Goal: Find contact information: Find contact information

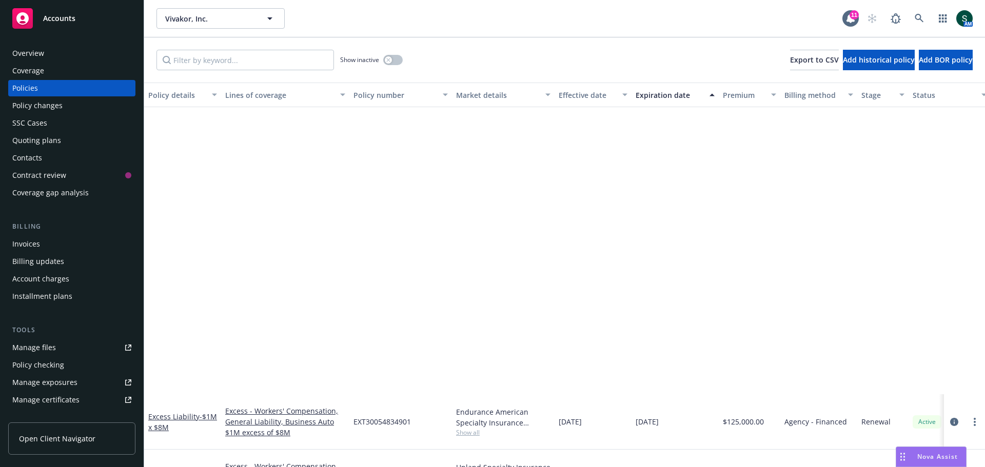
scroll to position [339, 0]
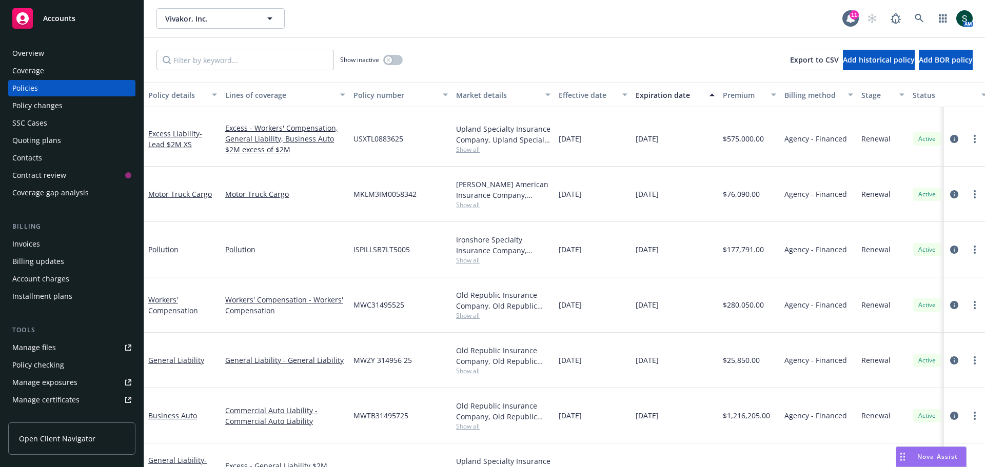
click at [57, 22] on span "Accounts" at bounding box center [59, 18] width 32 height 8
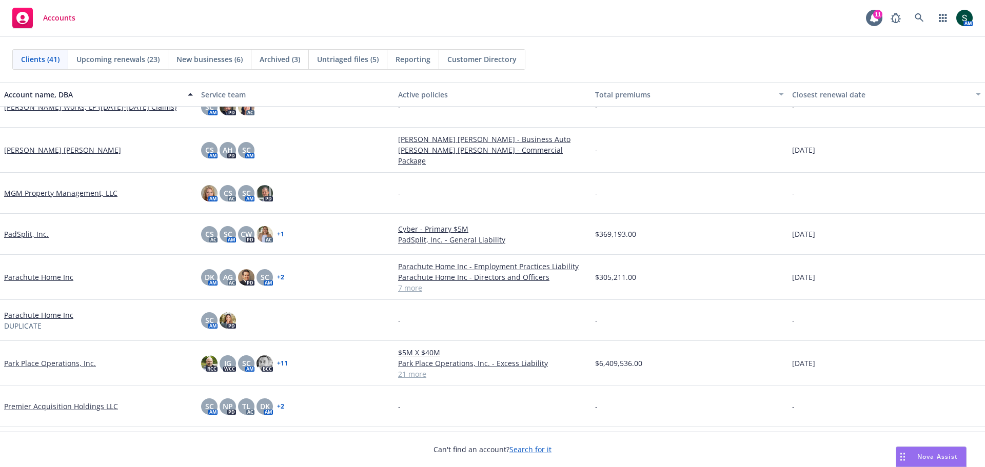
scroll to position [923, 0]
click at [35, 272] on link "Parachute Home Inc" at bounding box center [38, 276] width 69 height 11
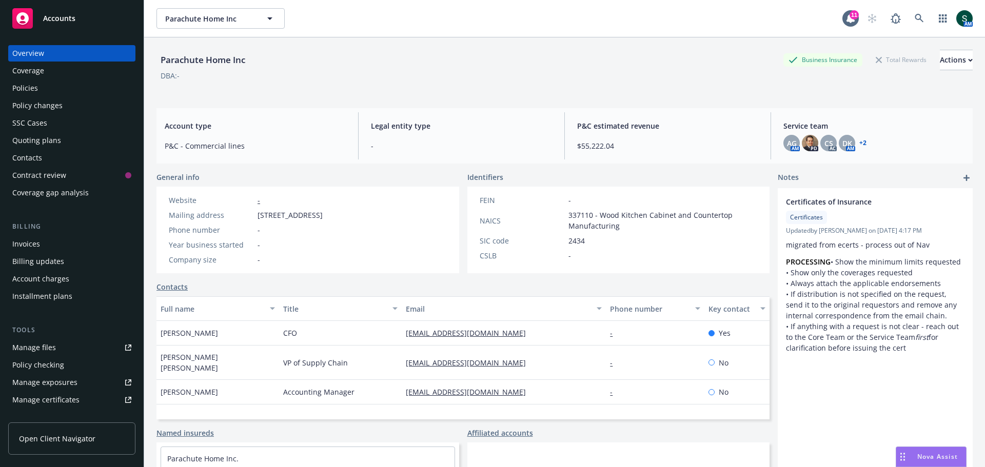
click at [33, 91] on div "Policies" at bounding box center [25, 88] width 26 height 16
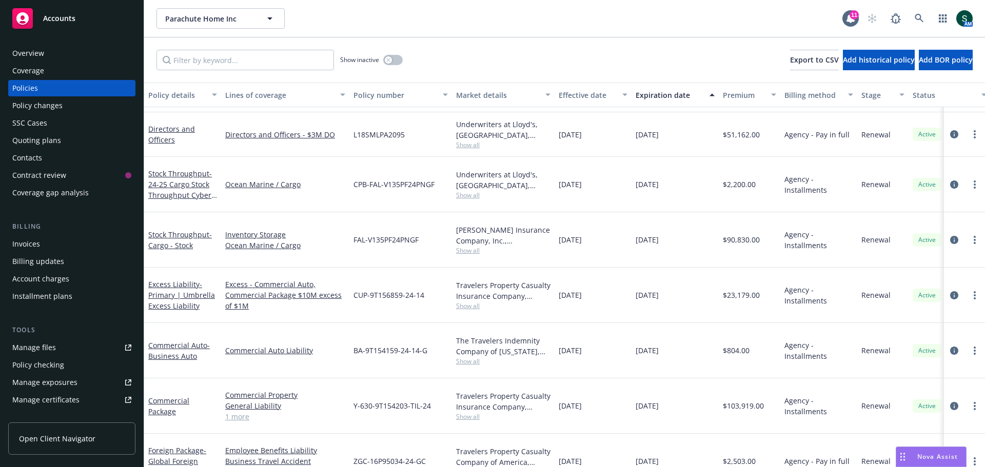
scroll to position [51, 0]
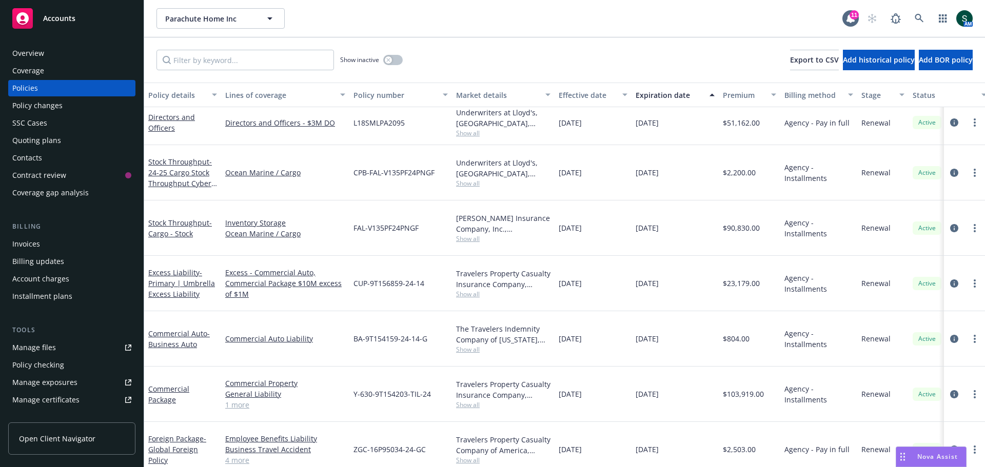
click at [57, 89] on div "Policies" at bounding box center [71, 88] width 119 height 16
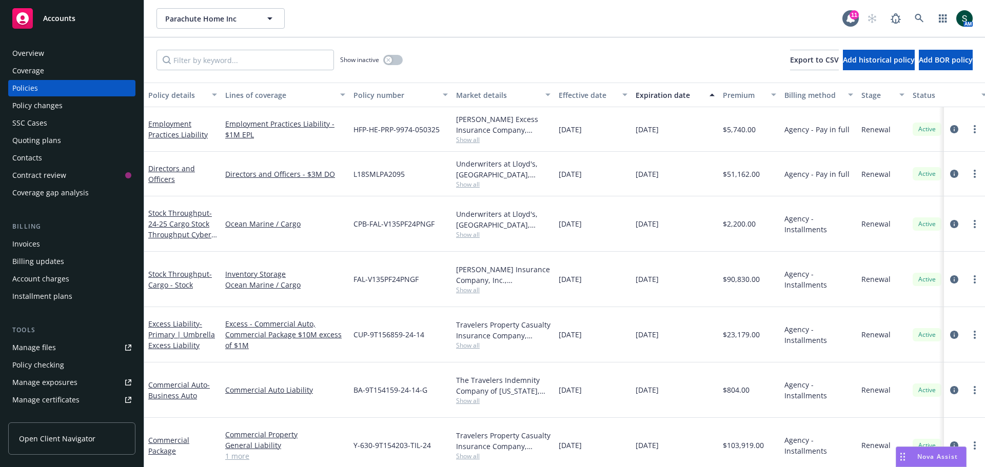
click at [47, 244] on div "Invoices" at bounding box center [71, 244] width 119 height 16
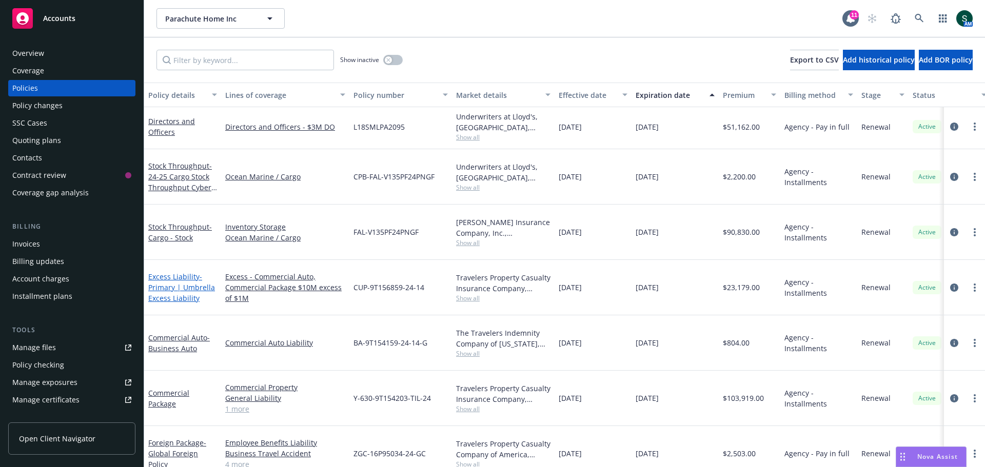
scroll to position [51, 0]
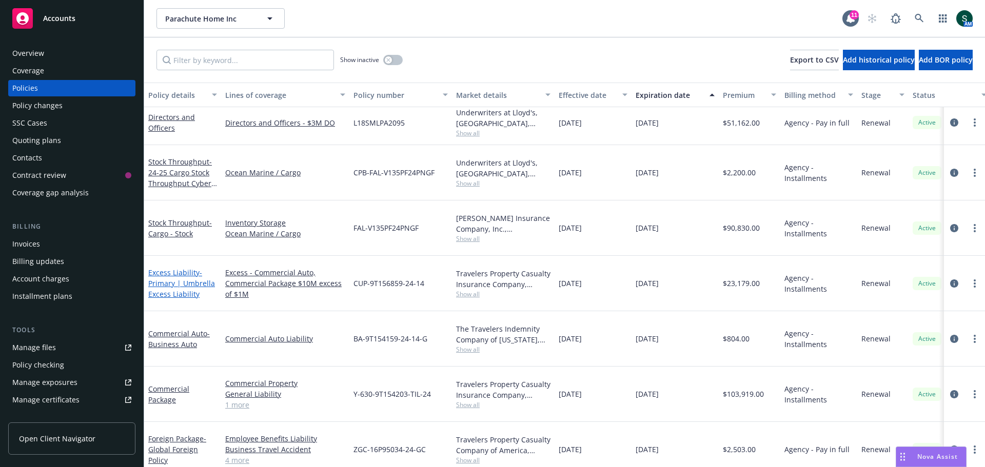
click at [164, 268] on span "- Primary | Umbrella Excess Liability" at bounding box center [181, 283] width 67 height 31
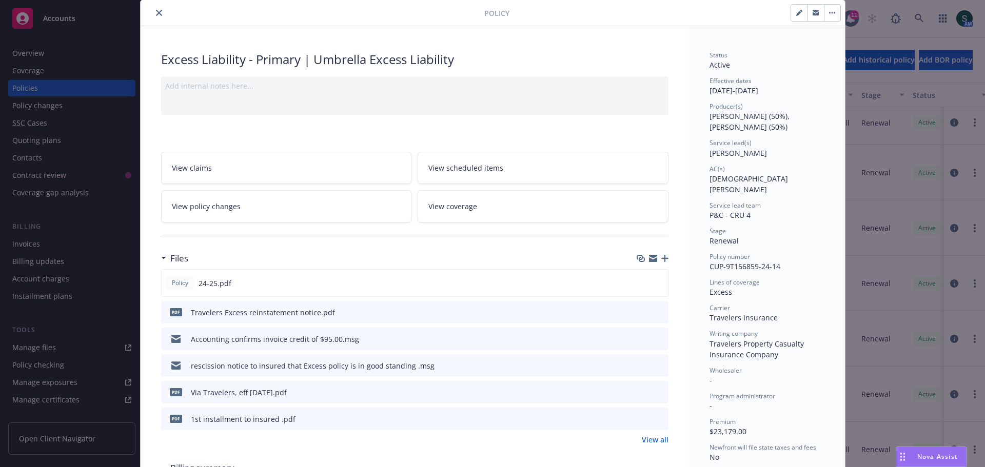
scroll to position [51, 0]
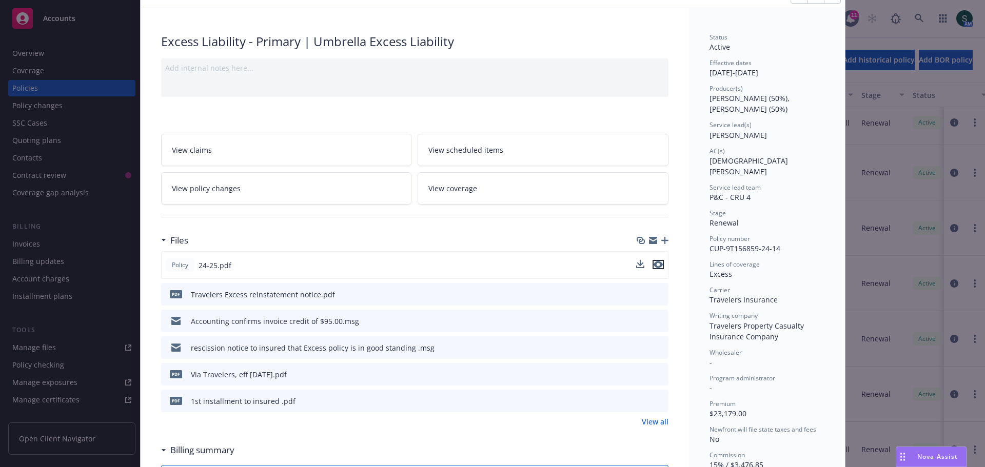
click at [655, 266] on icon "preview file" at bounding box center [657, 264] width 9 height 7
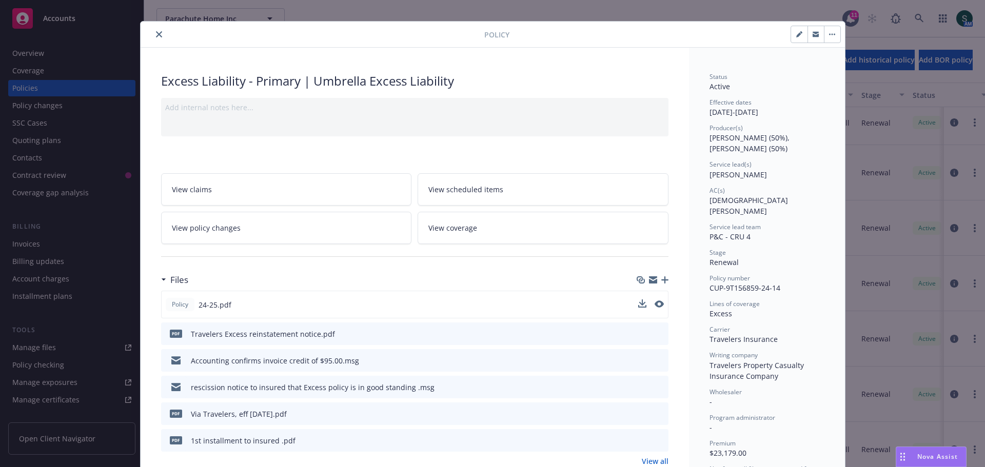
scroll to position [0, 0]
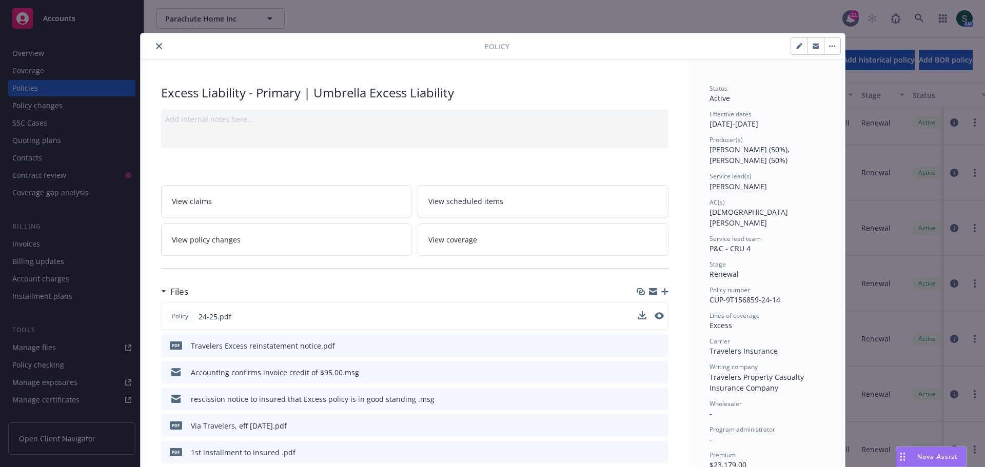
click at [158, 46] on button "close" at bounding box center [159, 46] width 12 height 12
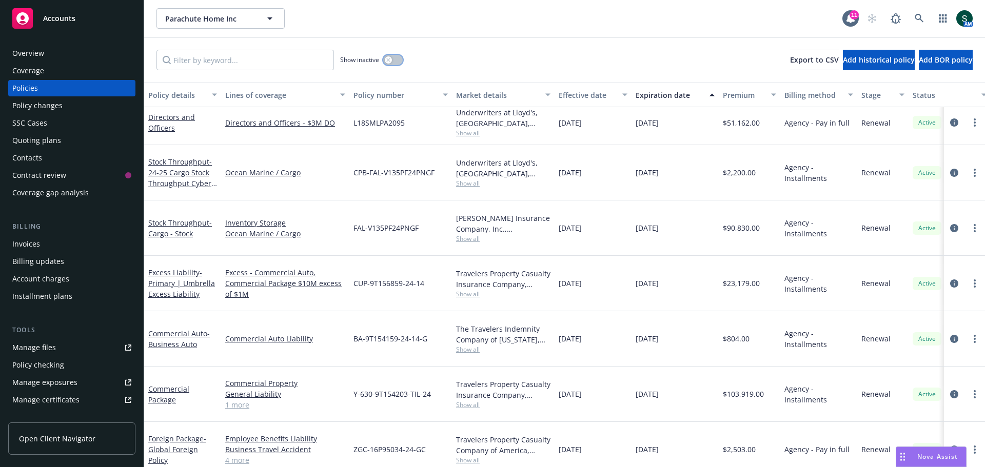
click at [397, 58] on button "button" at bounding box center [392, 60] width 19 height 10
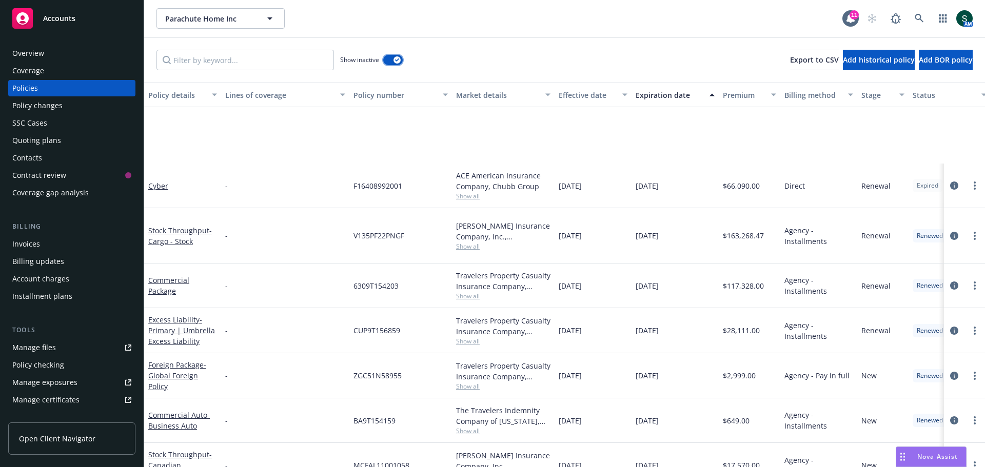
scroll to position [256, 0]
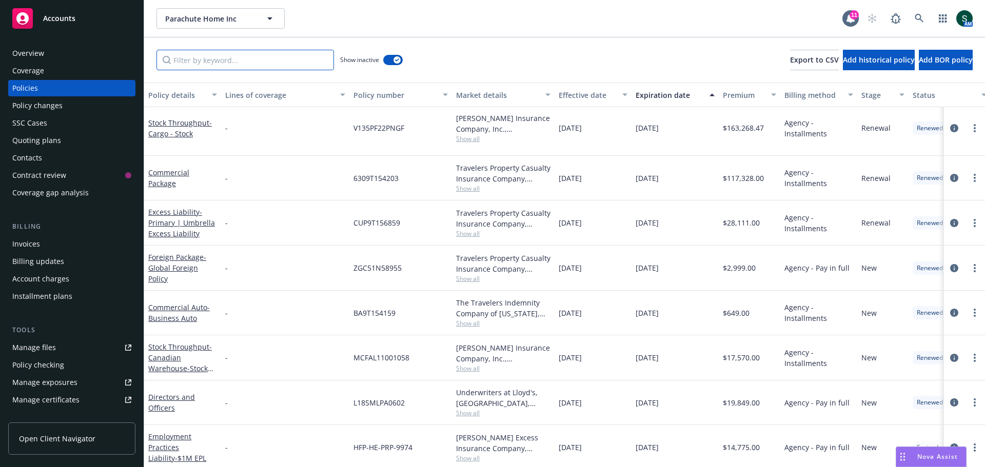
click at [246, 56] on input "Filter by keyword..." at bounding box center [244, 60] width 177 height 21
type input "cyber"
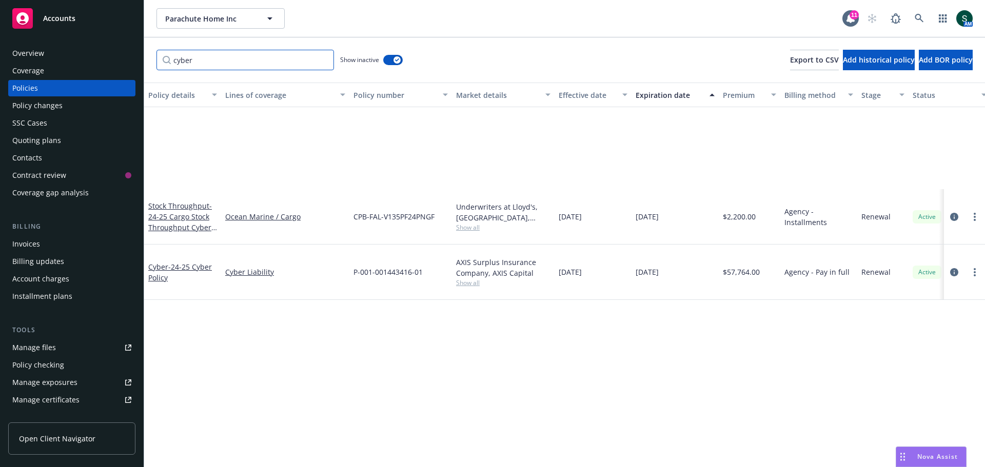
scroll to position [0, 0]
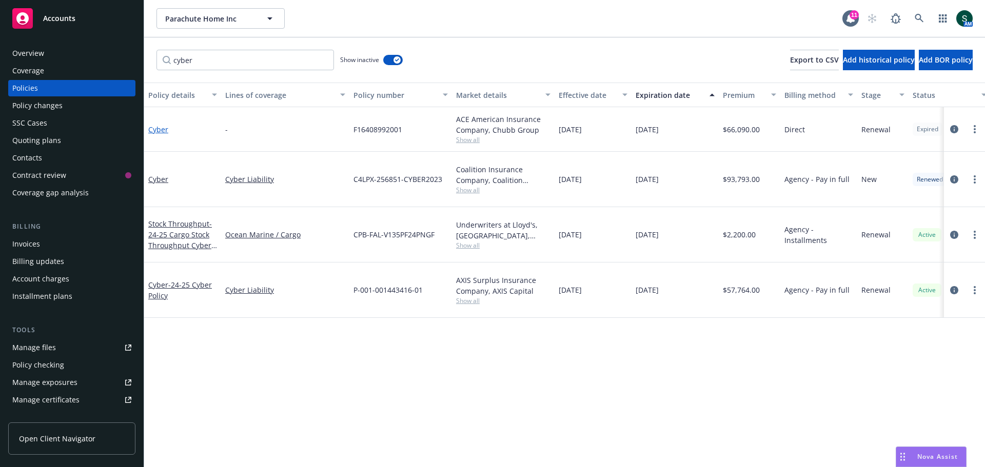
click at [164, 132] on link "Cyber" at bounding box center [158, 130] width 20 height 10
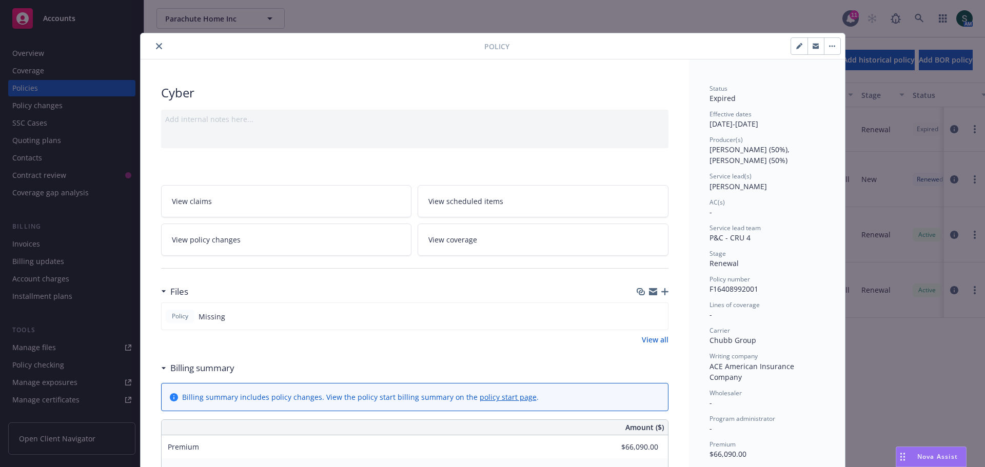
click at [156, 47] on icon "close" at bounding box center [159, 46] width 6 height 6
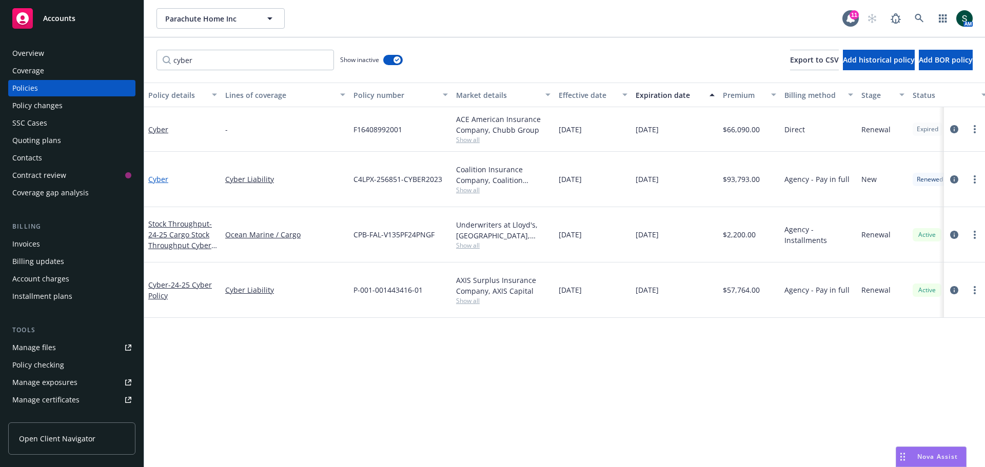
click at [157, 176] on link "Cyber" at bounding box center [158, 179] width 20 height 10
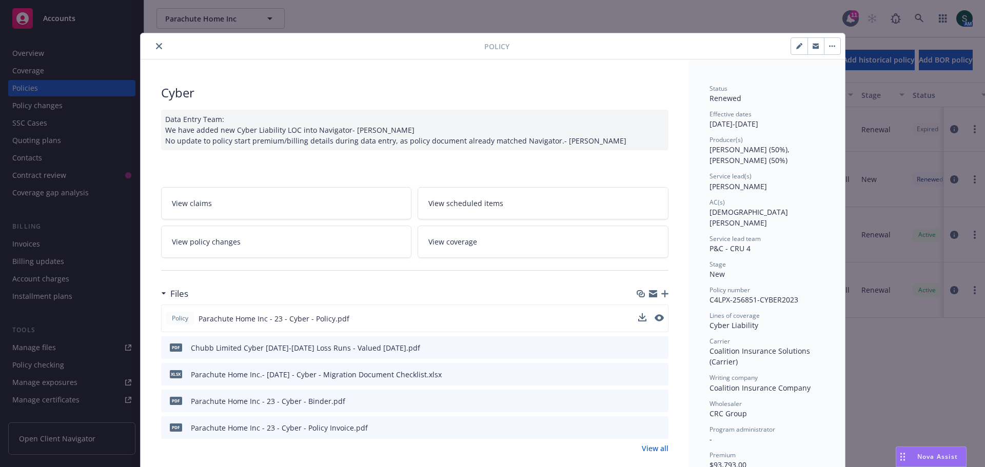
click at [653, 313] on div at bounding box center [651, 318] width 26 height 11
click at [653, 319] on icon "preview file" at bounding box center [657, 317] width 9 height 7
click at [158, 47] on button "close" at bounding box center [159, 46] width 12 height 12
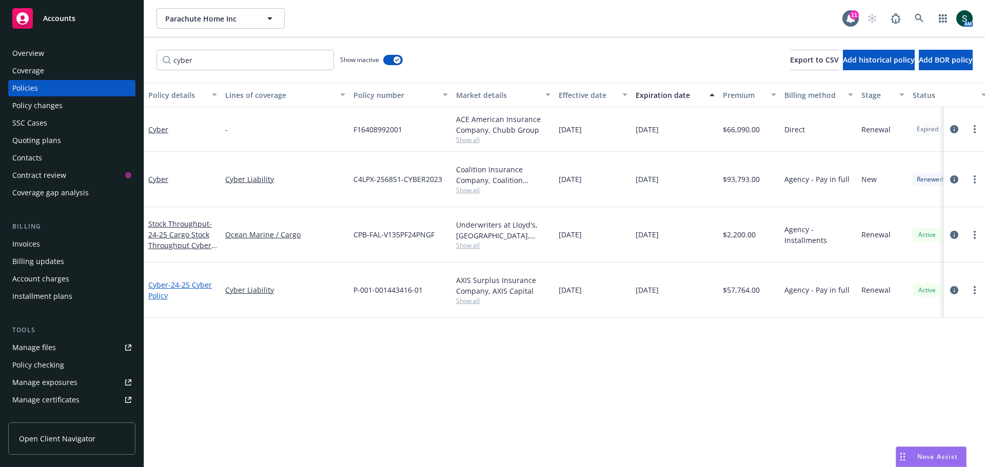
click at [155, 280] on link "Cyber - 24-25 Cyber Policy" at bounding box center [180, 290] width 64 height 21
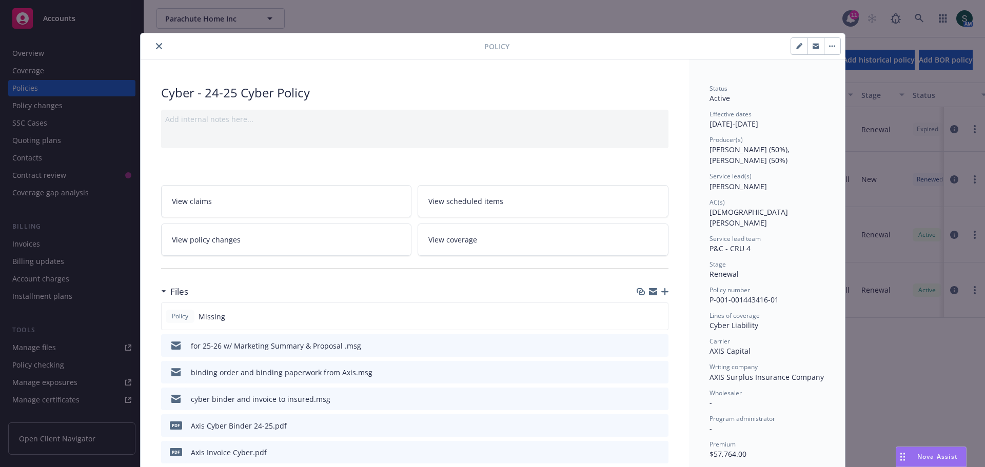
click at [658, 397] on icon "preview file" at bounding box center [658, 398] width 9 height 7
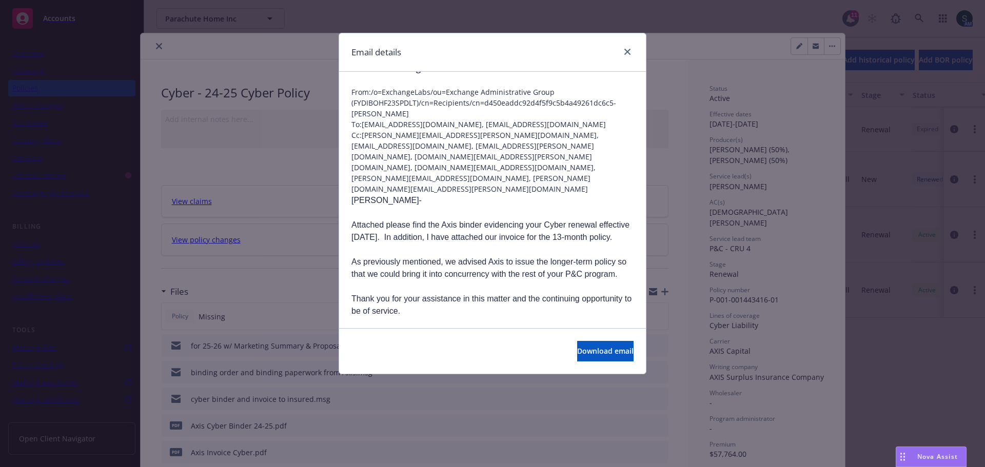
scroll to position [51, 0]
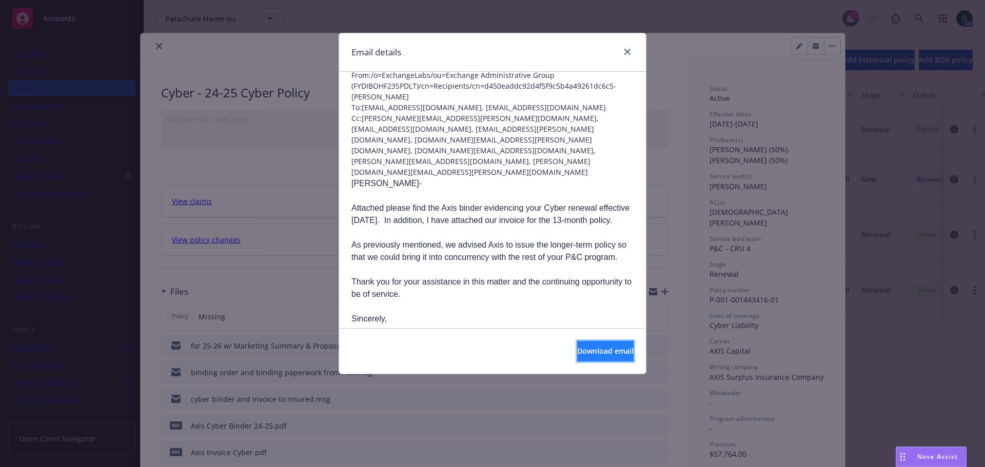
click at [577, 349] on span "Download email" at bounding box center [605, 351] width 56 height 10
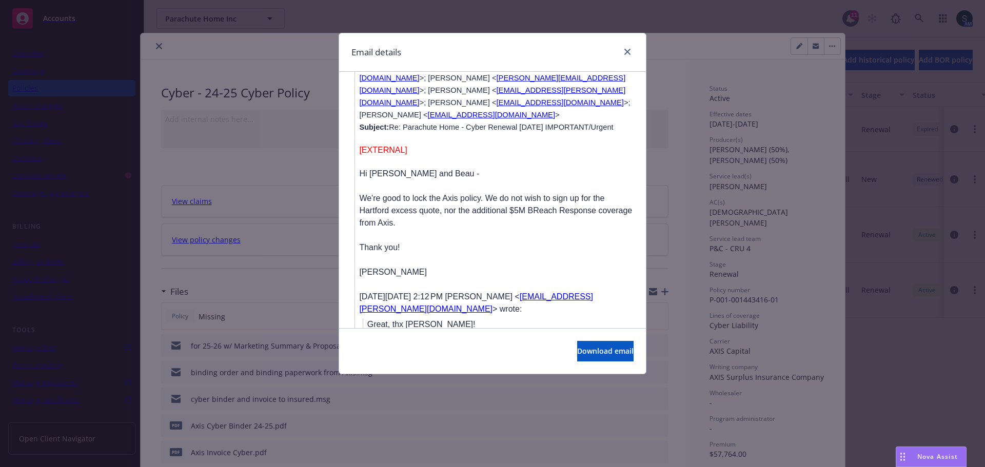
scroll to position [1180, 0]
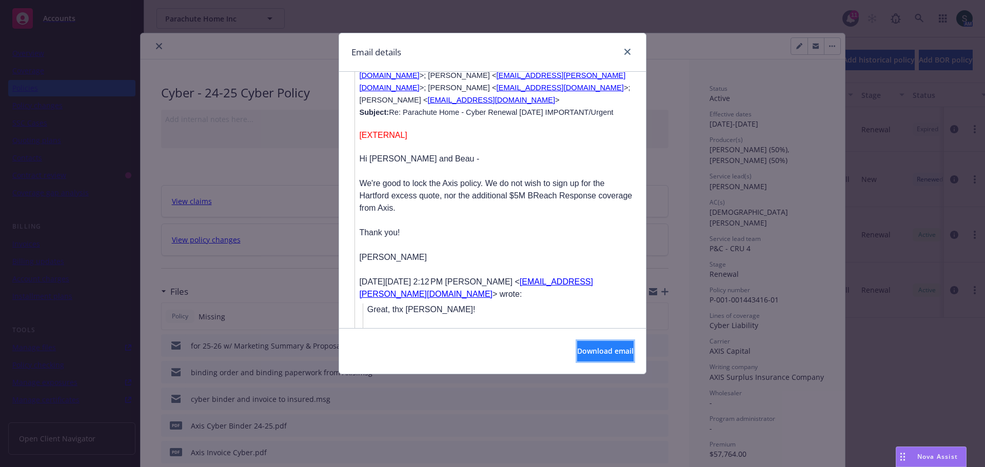
click at [580, 348] on span "Download email" at bounding box center [605, 351] width 56 height 10
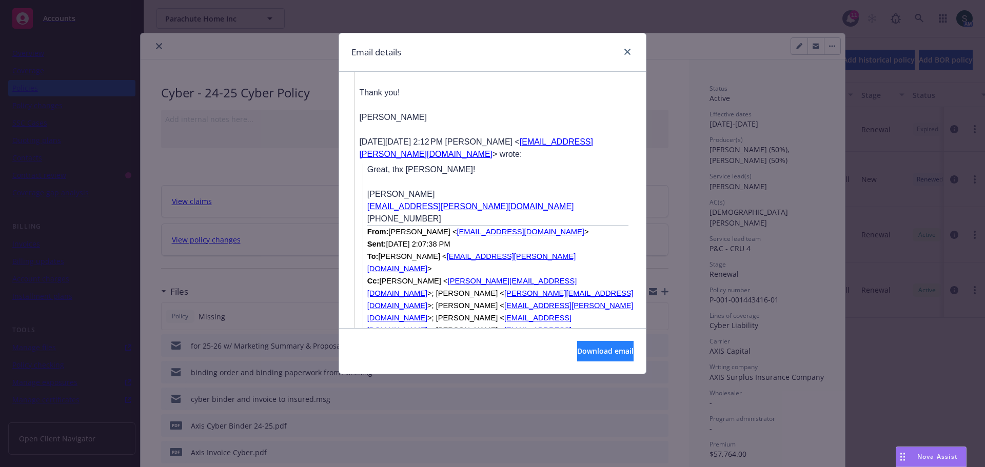
scroll to position [1334, 0]
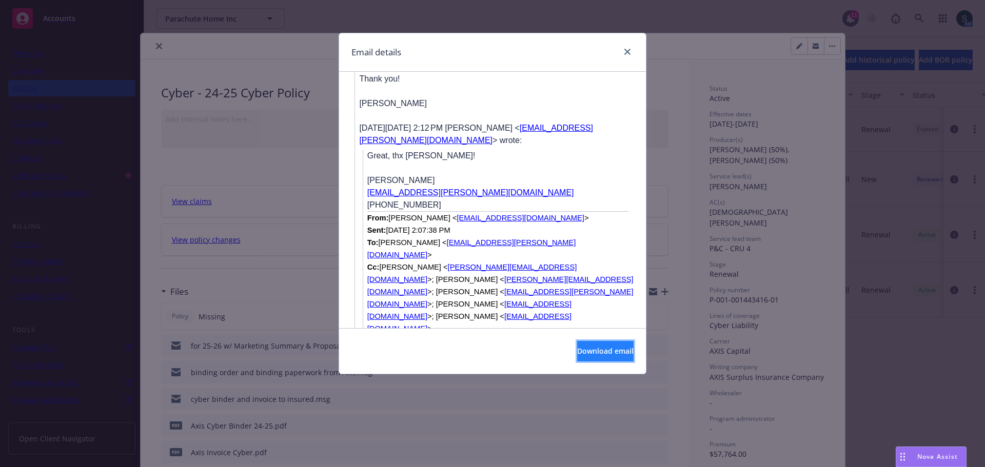
click at [577, 349] on span "Download email" at bounding box center [605, 351] width 56 height 10
click at [625, 48] on link "close" at bounding box center [627, 52] width 12 height 12
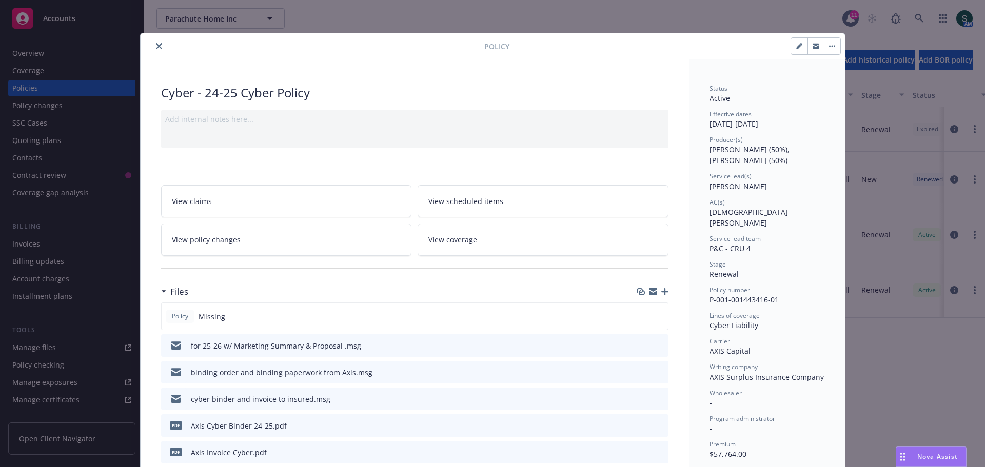
click at [156, 43] on icon "close" at bounding box center [159, 46] width 6 height 6
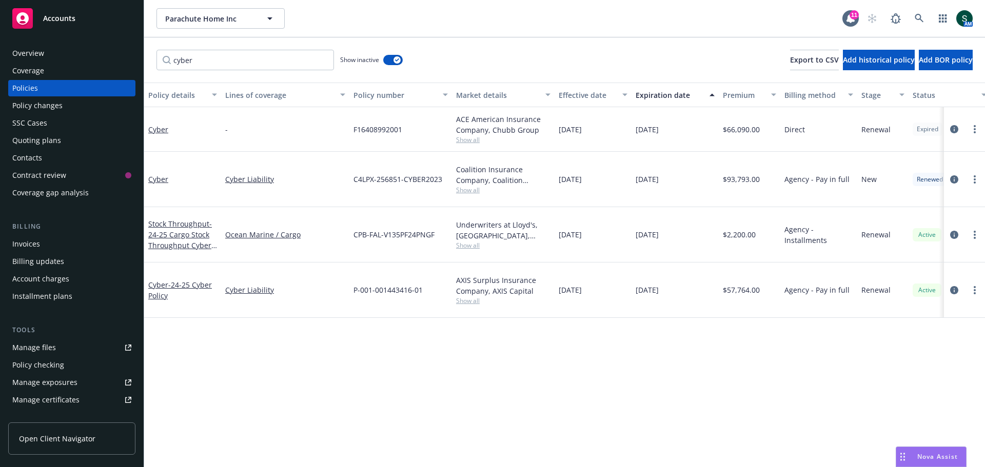
click at [32, 87] on div "Policies" at bounding box center [25, 88] width 26 height 16
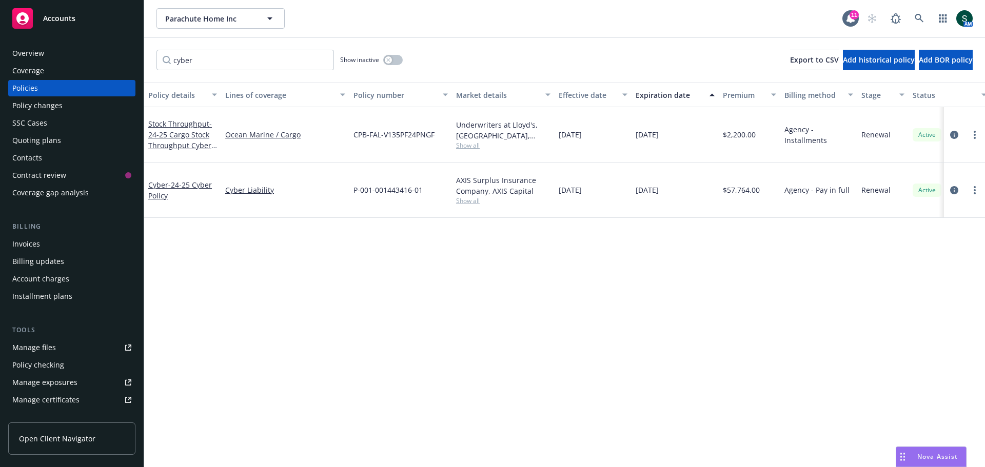
click at [58, 93] on div "Policies" at bounding box center [71, 88] width 119 height 16
click at [50, 89] on div "Policies" at bounding box center [71, 88] width 119 height 16
click at [400, 57] on button "button" at bounding box center [392, 60] width 19 height 10
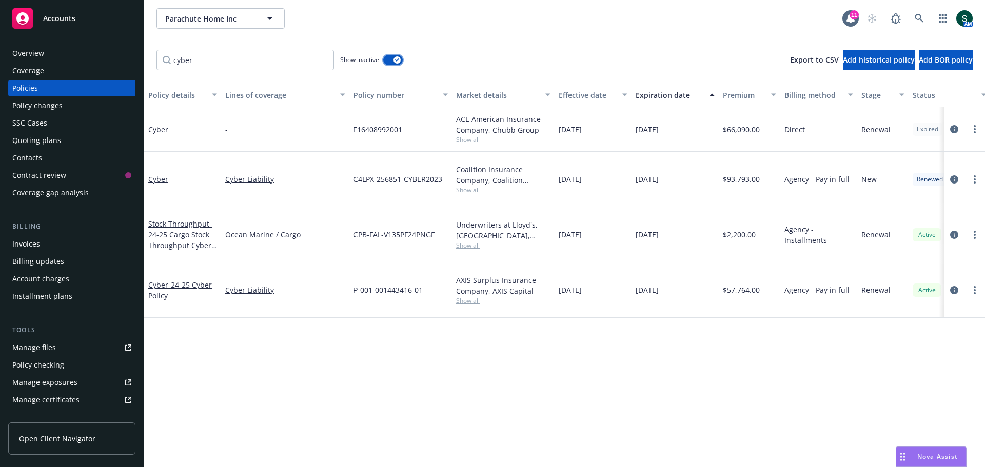
click at [400, 57] on button "button" at bounding box center [392, 60] width 19 height 10
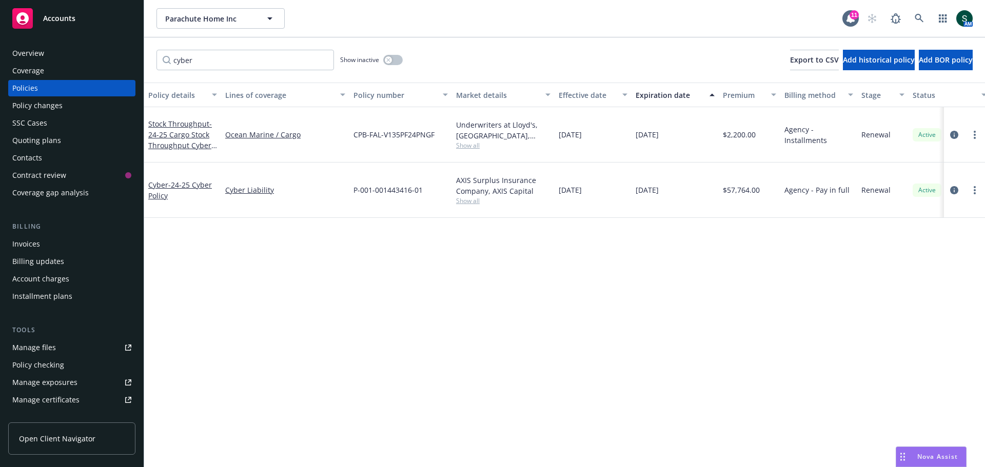
click at [761, 223] on div "Policy details Lines of coverage Policy number Market details Effective date Ex…" at bounding box center [564, 275] width 841 height 385
click at [28, 68] on div "Coverage" at bounding box center [28, 71] width 32 height 16
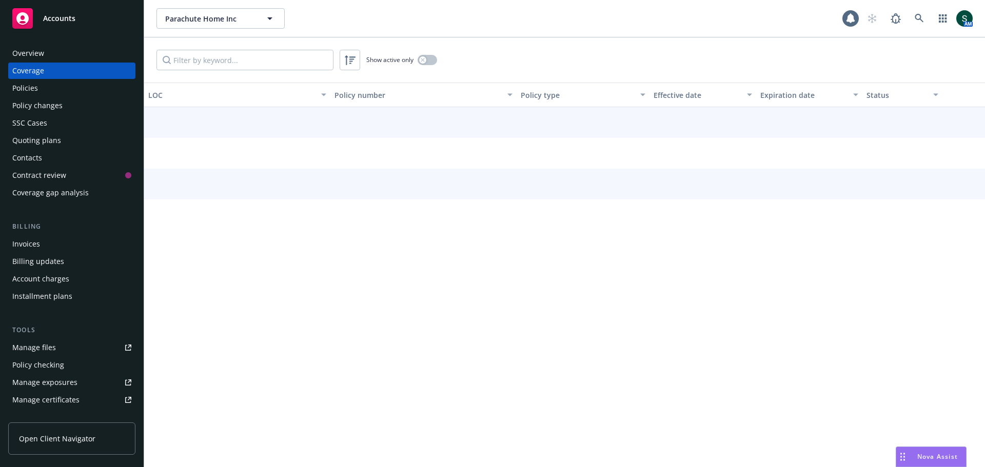
click at [33, 46] on div "Overview" at bounding box center [28, 53] width 32 height 16
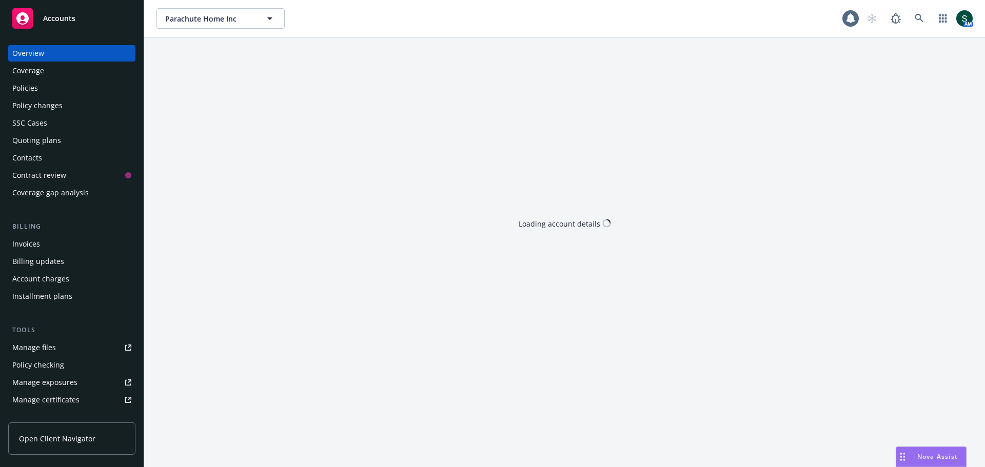
click at [26, 86] on div "Policies" at bounding box center [25, 88] width 26 height 16
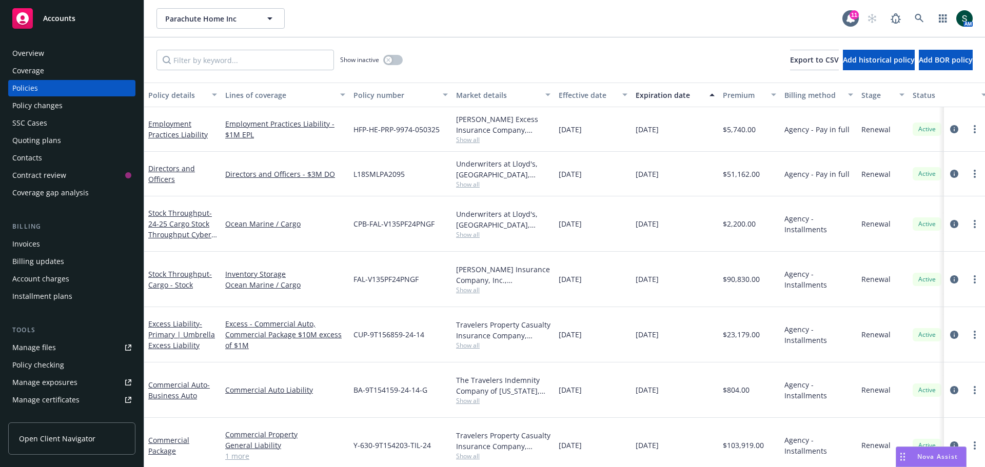
scroll to position [51, 0]
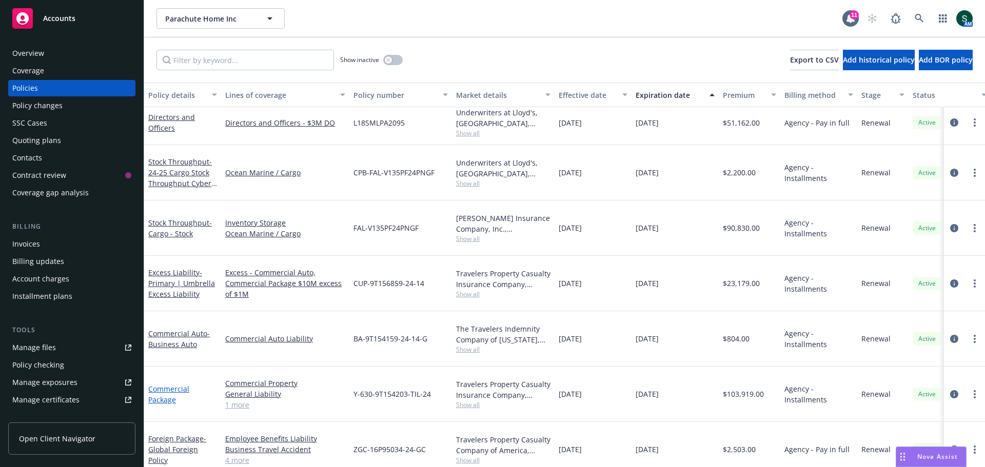
click at [160, 384] on link "Commercial Package" at bounding box center [168, 394] width 41 height 21
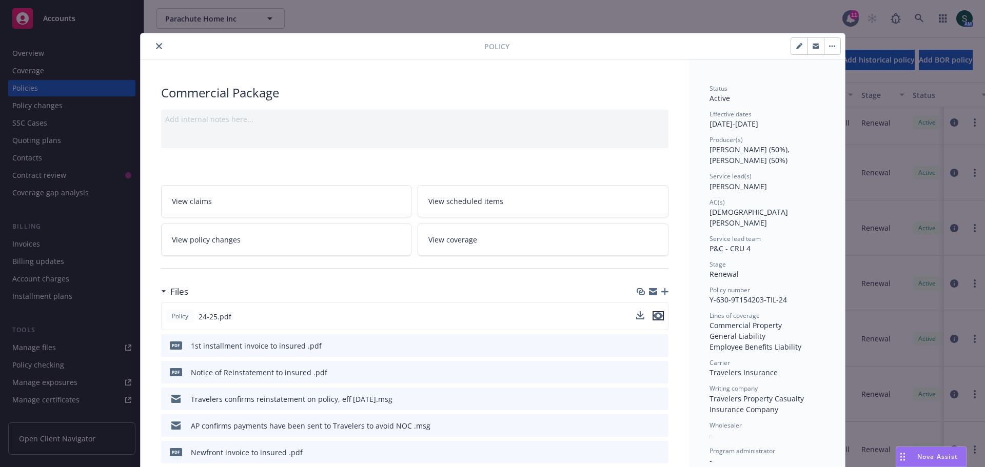
click at [654, 315] on icon "preview file" at bounding box center [657, 315] width 9 height 7
click at [153, 50] on button "close" at bounding box center [159, 46] width 12 height 12
click at [157, 50] on button "close" at bounding box center [159, 46] width 12 height 12
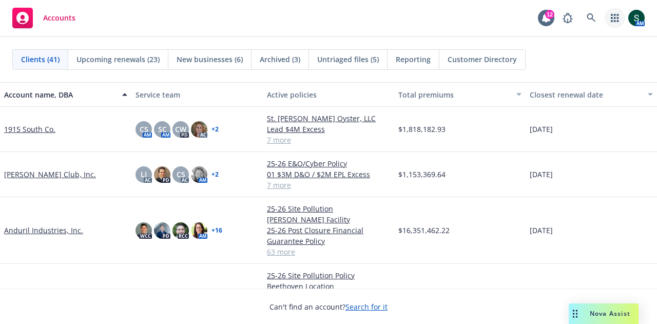
click at [612, 16] on icon "button" at bounding box center [614, 18] width 8 height 8
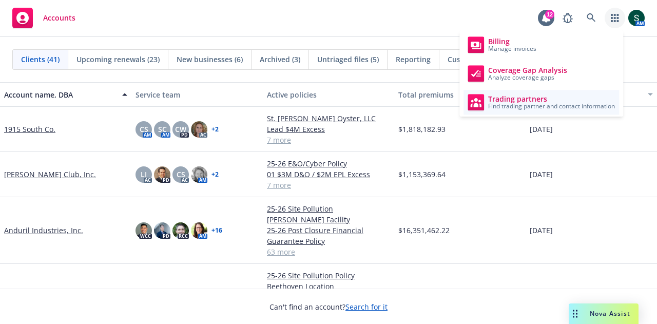
click at [522, 101] on span "Trading partners" at bounding box center [551, 99] width 127 height 8
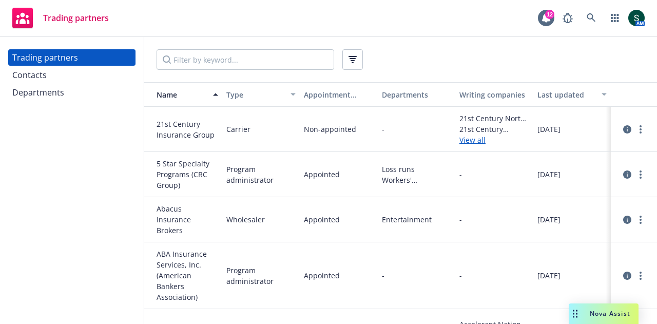
click at [80, 63] on div "Trading partners" at bounding box center [71, 57] width 119 height 16
click at [185, 61] on input "Filter by keyword..." at bounding box center [244, 59] width 177 height 21
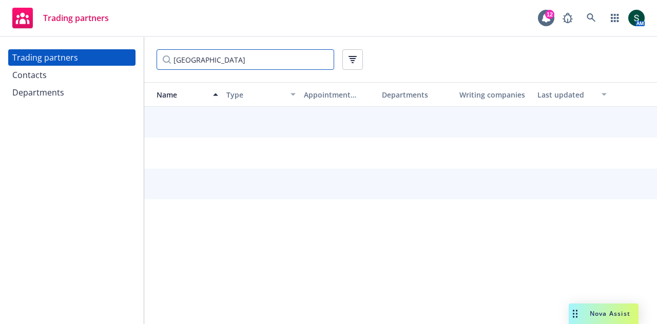
type input "[GEOGRAPHIC_DATA]"
click at [102, 75] on div "Contacts" at bounding box center [71, 75] width 119 height 16
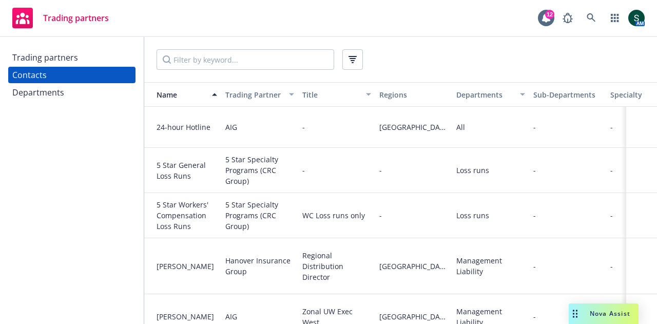
click at [97, 57] on div "Trading partners" at bounding box center [71, 57] width 119 height 16
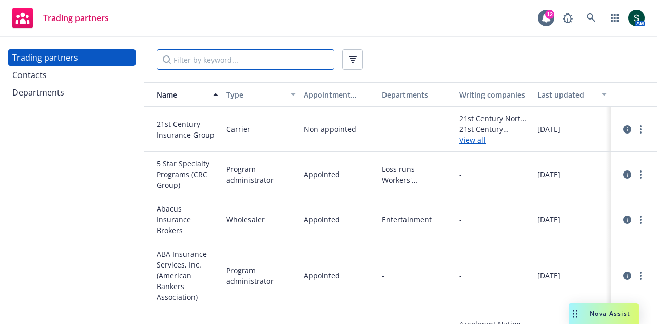
click at [215, 57] on input "Filter by keyword..." at bounding box center [244, 59] width 177 height 21
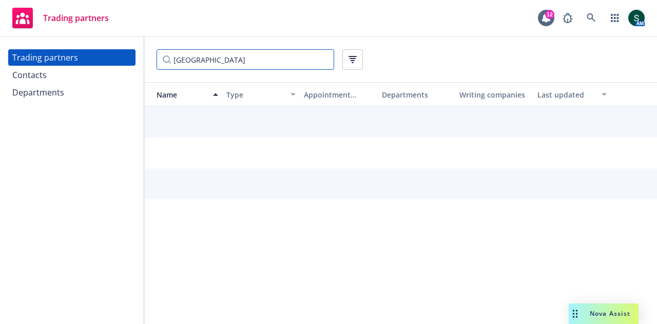
type input "hartford"
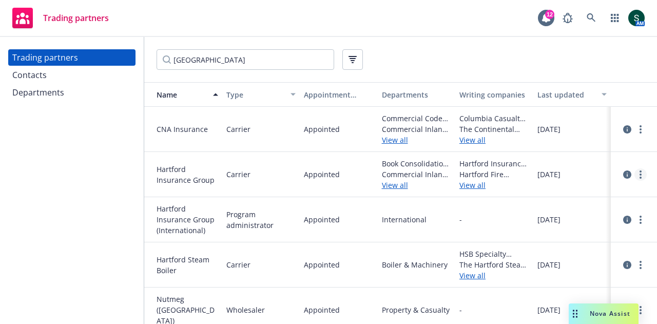
click at [634, 175] on link "more" at bounding box center [640, 174] width 12 height 12
click at [588, 197] on link "View contacts" at bounding box center [581, 195] width 114 height 21
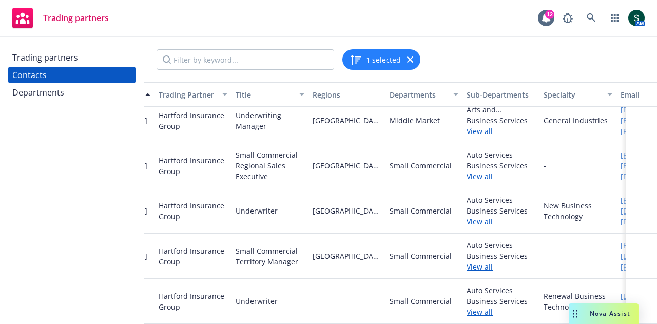
scroll to position [959, 218]
